Goal: Check status: Check status

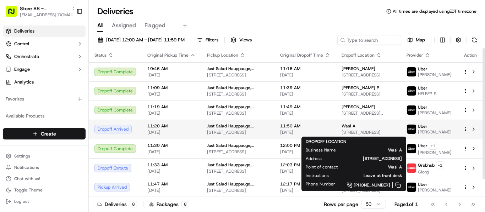
click at [370, 129] on div "Wasi A" at bounding box center [368, 126] width 54 height 6
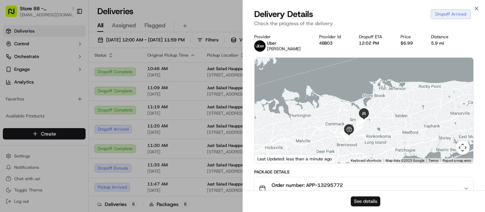
click at [370, 199] on button "See details" at bounding box center [364, 202] width 29 height 10
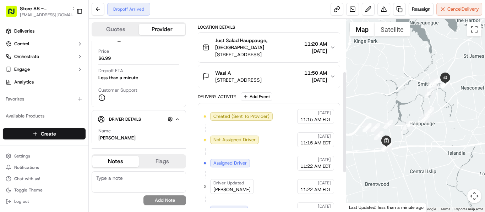
scroll to position [173, 0]
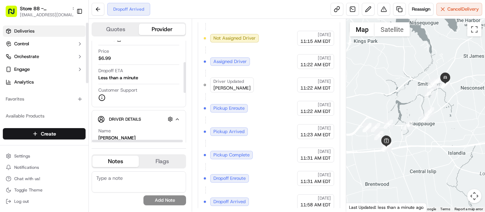
drag, startPoint x: 26, startPoint y: 32, endPoint x: 81, endPoint y: 33, distance: 55.7
click at [26, 32] on span "Deliveries" at bounding box center [24, 31] width 20 height 6
